Goal: Task Accomplishment & Management: Manage account settings

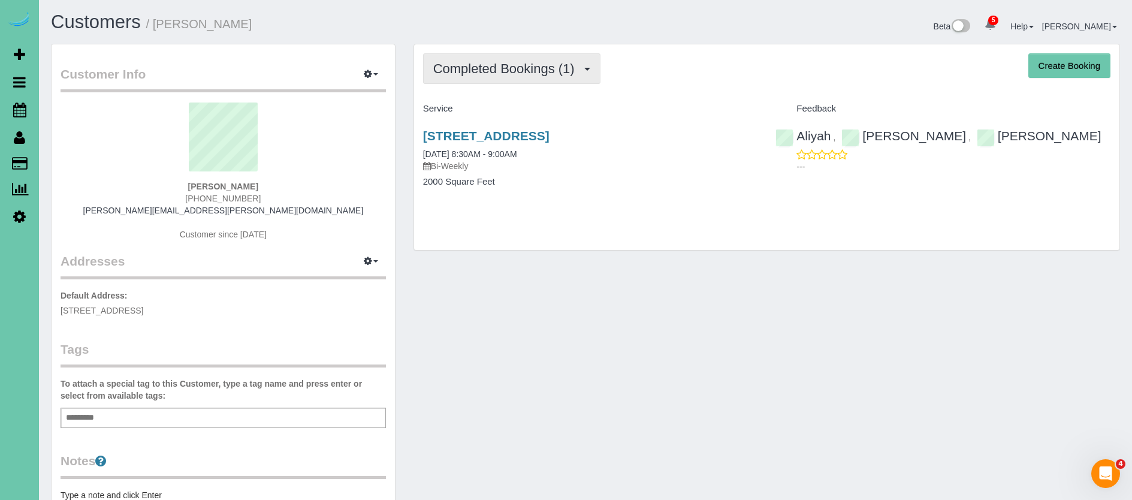
click at [482, 77] on button "Completed Bookings (1)" at bounding box center [511, 68] width 177 height 31
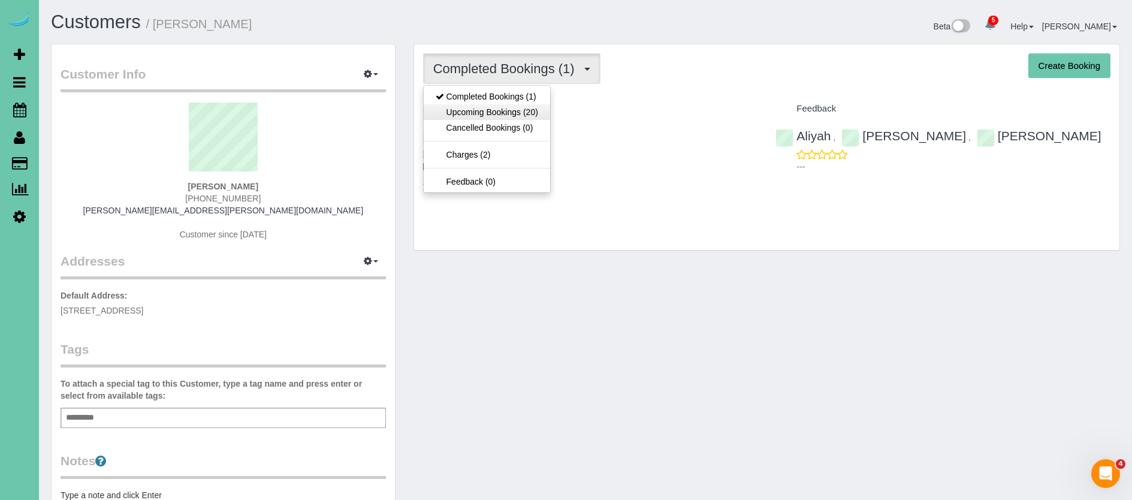
click at [475, 113] on link "Upcoming Bookings (20)" at bounding box center [487, 112] width 126 height 16
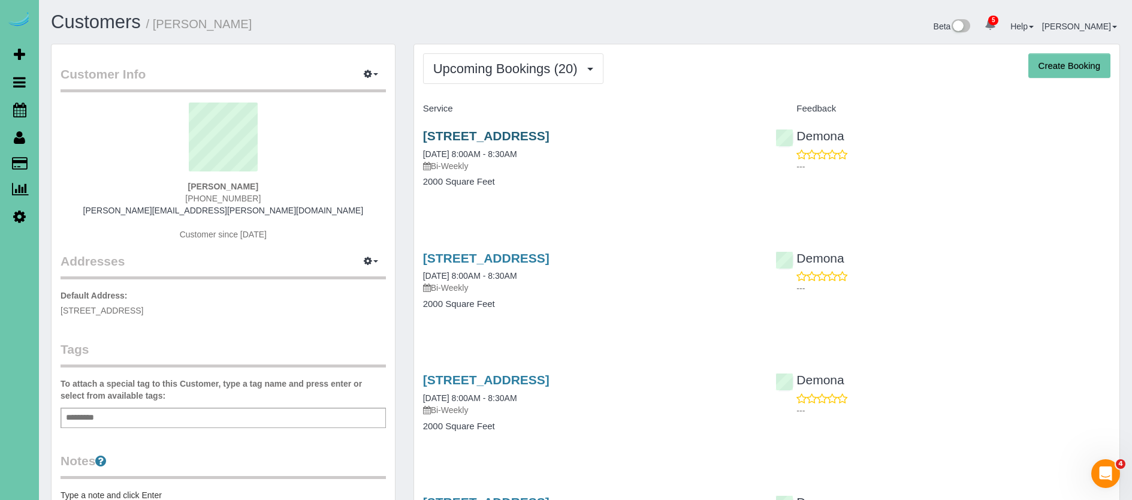
click at [550, 135] on link "521 N 52nd St, Omaha, NE 68132" at bounding box center [486, 136] width 126 height 14
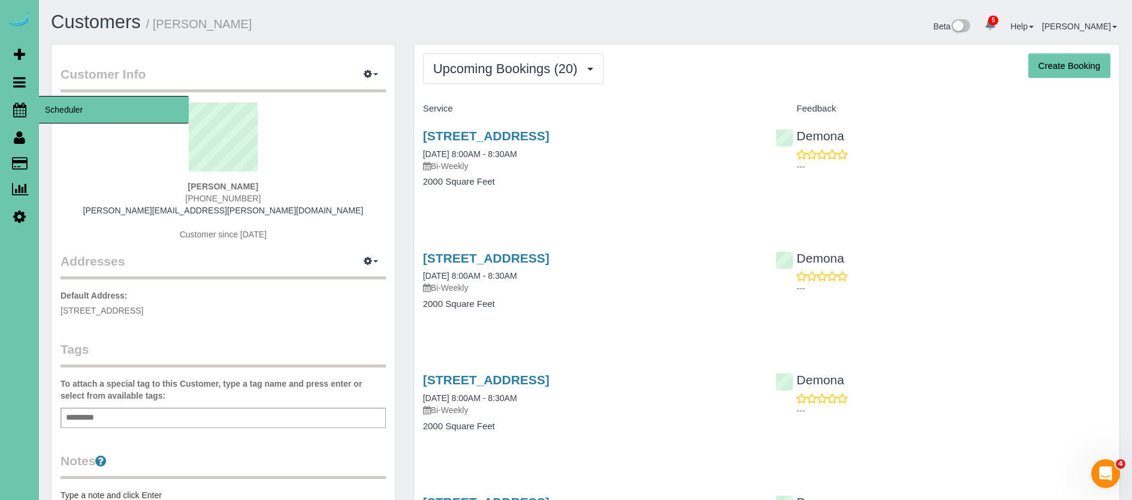
click at [22, 111] on icon at bounding box center [19, 109] width 13 height 14
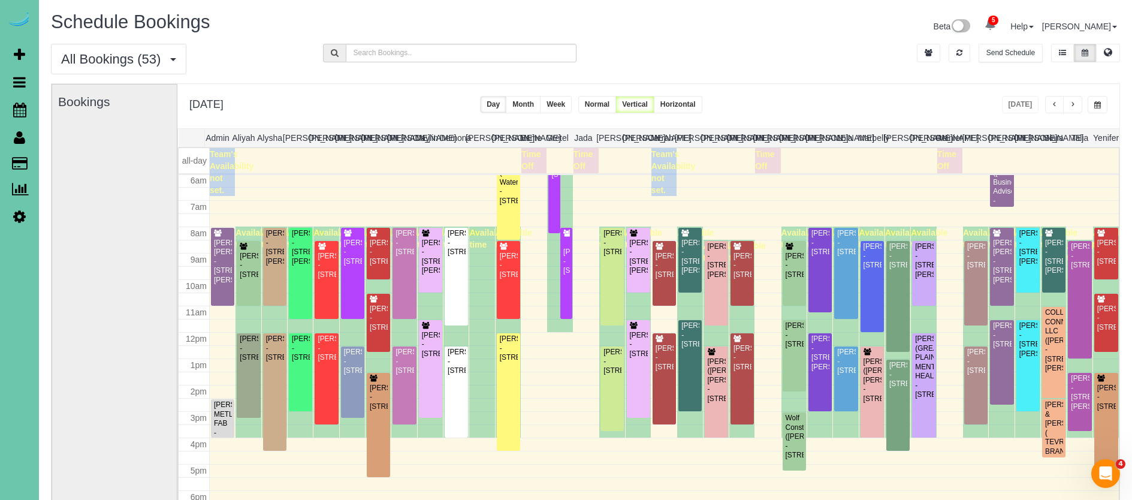
scroll to position [159, 0]
click at [387, 398] on div "Kay Emery - 8582 N 161st Plz, Bennington, NE 68007" at bounding box center [378, 398] width 19 height 28
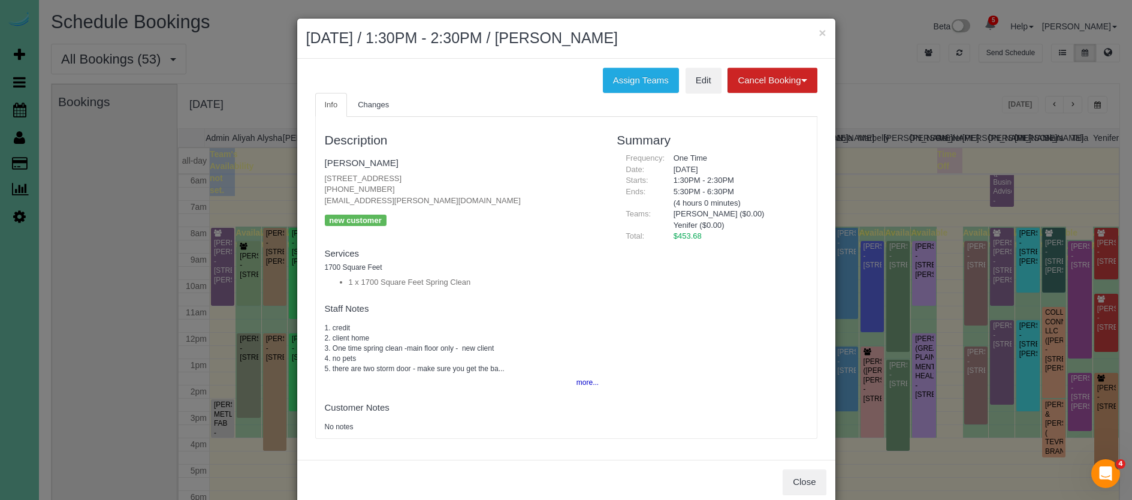
drag, startPoint x: 425, startPoint y: 176, endPoint x: 316, endPoint y: 174, distance: 109.1
click at [316, 174] on div "Description Kay Emery 8582 N 161st Plz, Bennington, NE 68007 (402) 320-0765 jok…" at bounding box center [462, 277] width 292 height 309
copy p "8582 N 161st Plz, Bennington, NE 68007"
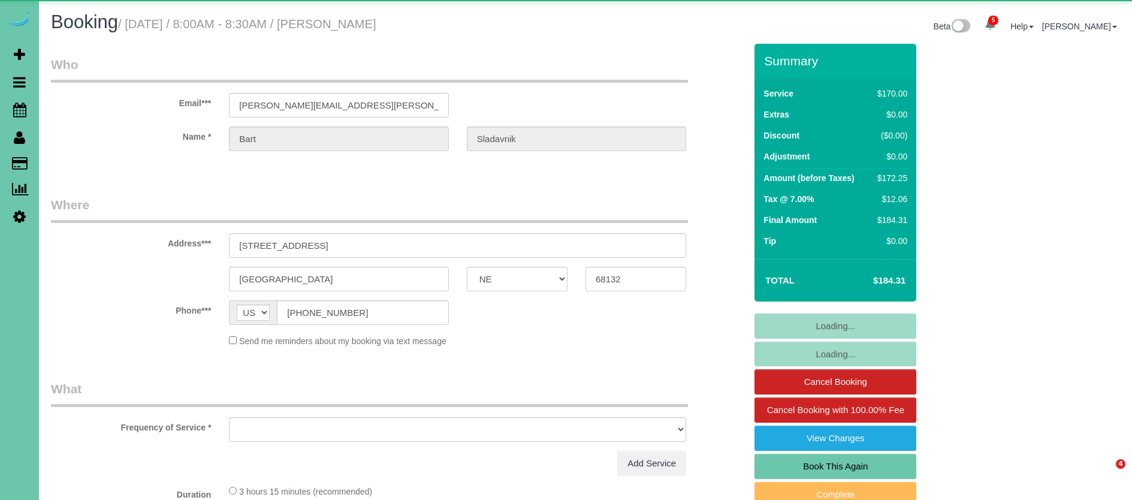
select select "NE"
select select "object:695"
select select "string:fspay-a7ea6d47-7c63-4063-bf6b-3890b45d8eec"
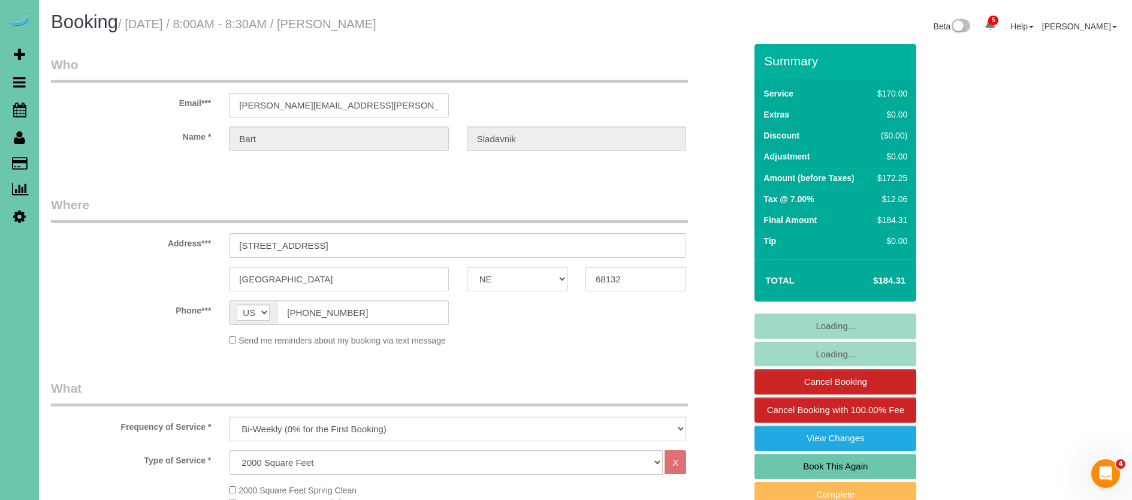
select select "object:953"
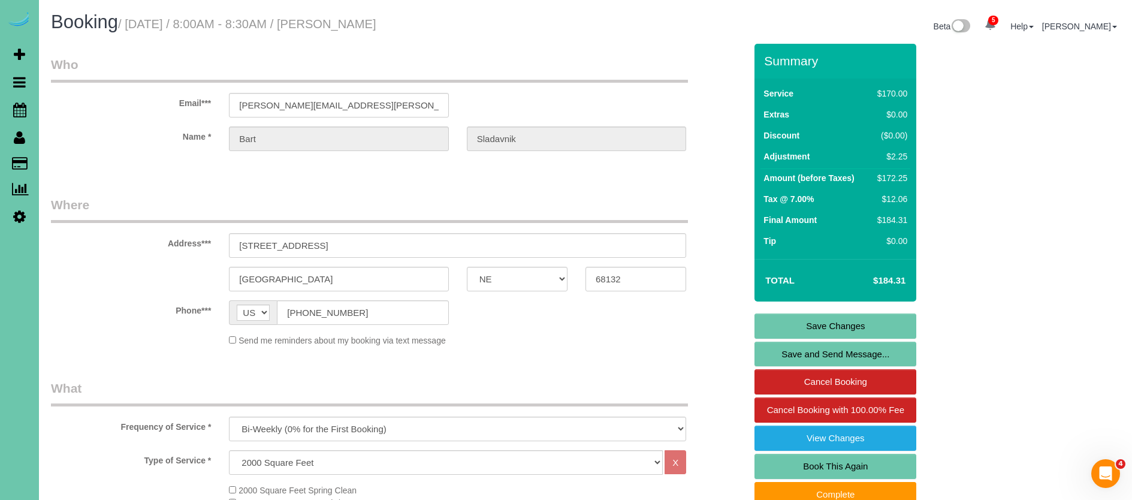
drag, startPoint x: 440, startPoint y: 22, endPoint x: 360, endPoint y: 21, distance: 80.3
click at [360, 21] on h1 "Booking / [DATE] / 8:00AM - 8:30AM / [PERSON_NAME]" at bounding box center [314, 22] width 526 height 20
copy small "[PERSON_NAME]"
